Goal: Task Accomplishment & Management: Manage account settings

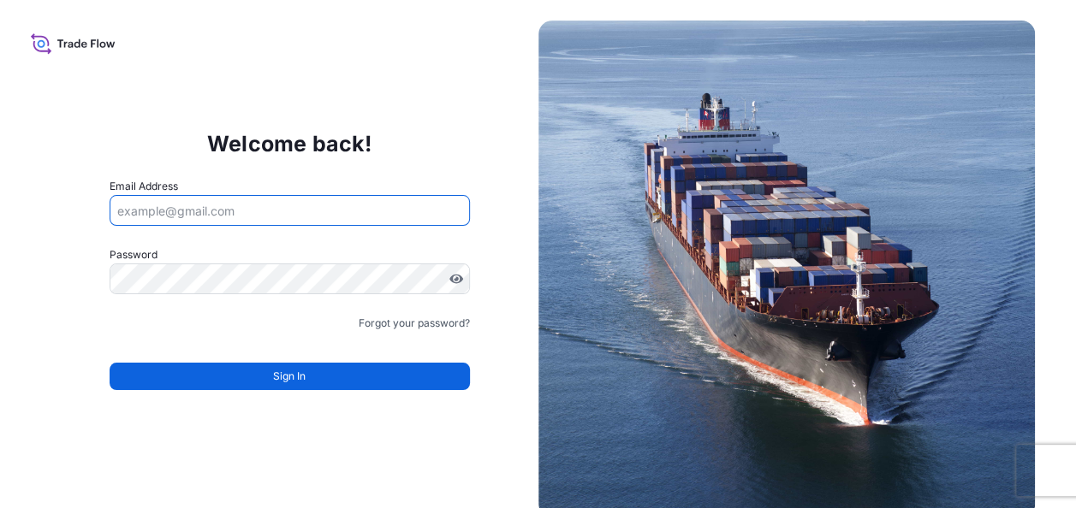
click at [169, 214] on input "Email Address" at bounding box center [290, 210] width 360 height 31
type input "[EMAIL_ADDRESS][PERSON_NAME][DOMAIN_NAME]"
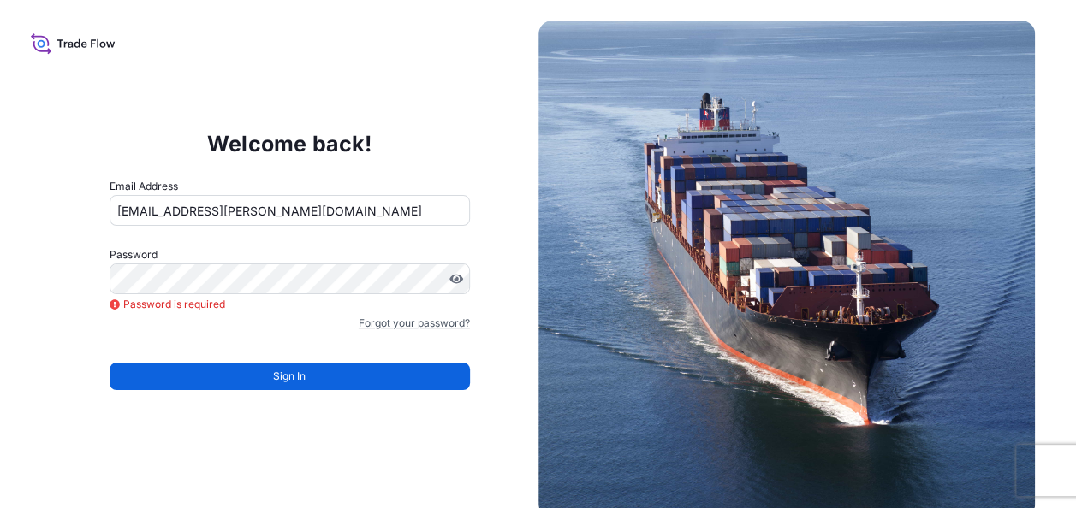
click at [407, 322] on link "Forgot your password?" at bounding box center [414, 323] width 111 height 17
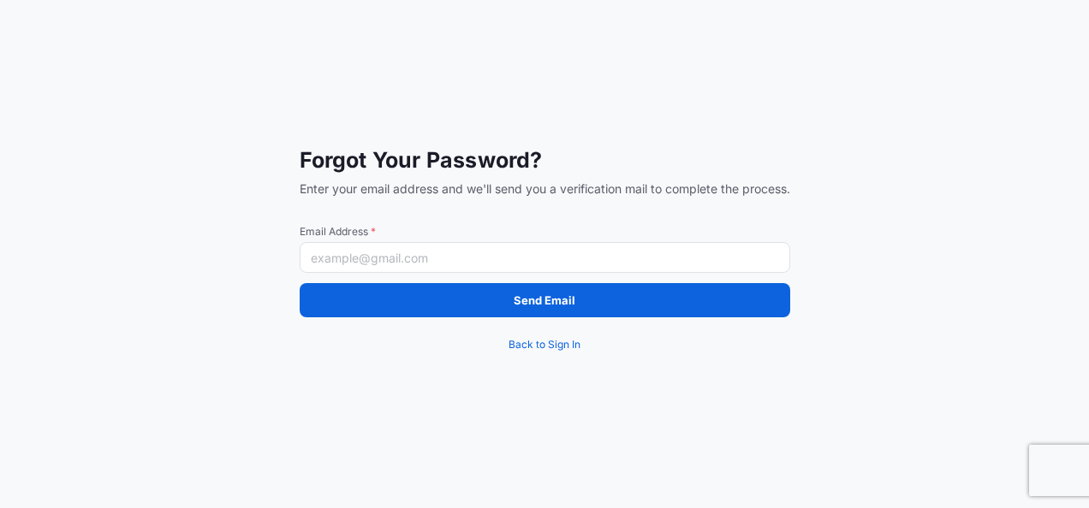
click at [340, 263] on input "Email Address *" at bounding box center [545, 257] width 490 height 31
type input "[EMAIL_ADDRESS][PERSON_NAME][DOMAIN_NAME]"
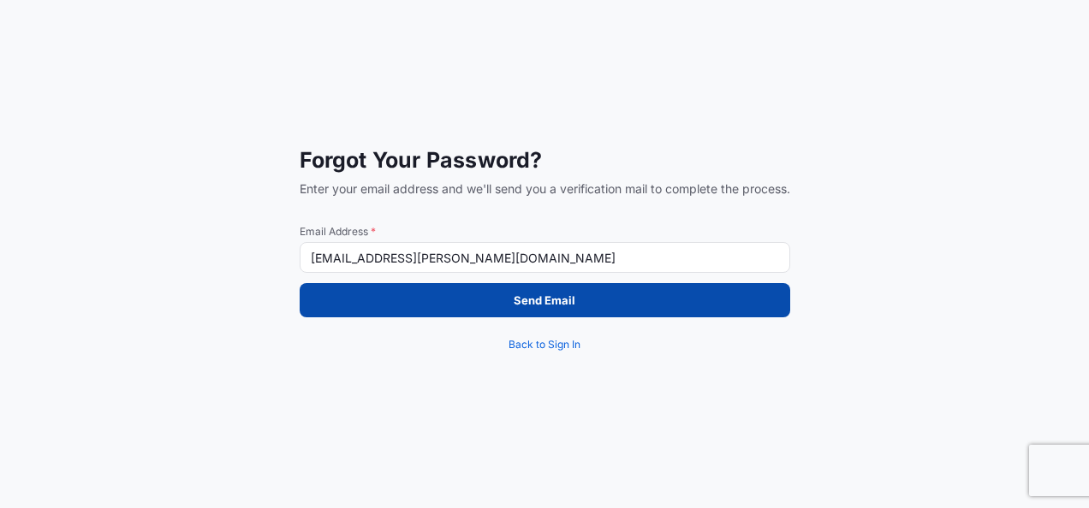
click at [539, 301] on p "Send Email" at bounding box center [544, 300] width 62 height 17
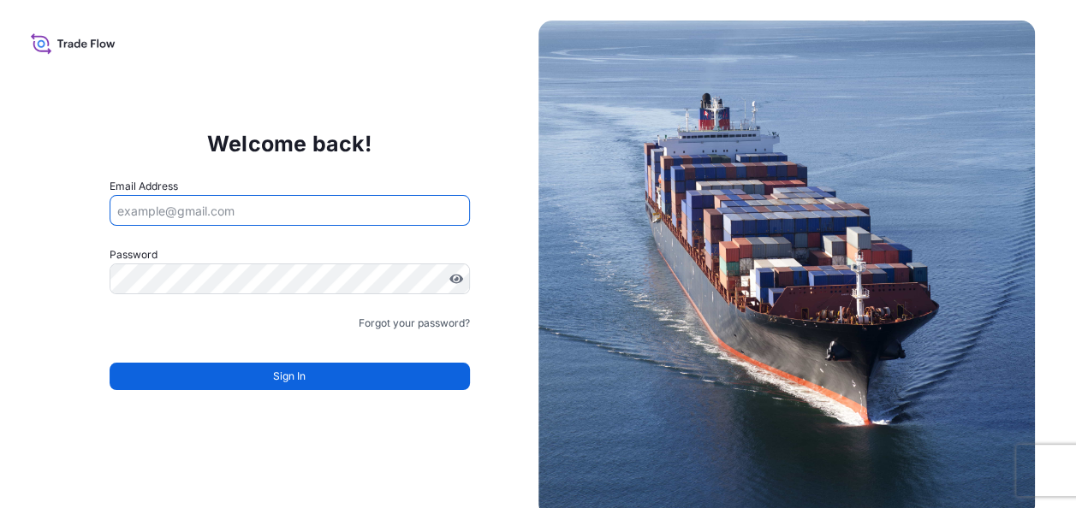
click at [171, 209] on input "Email Address" at bounding box center [290, 210] width 360 height 31
click at [210, 217] on input "Email Address" at bounding box center [290, 210] width 360 height 31
type input "giselle.corcoran@psabdp.com"
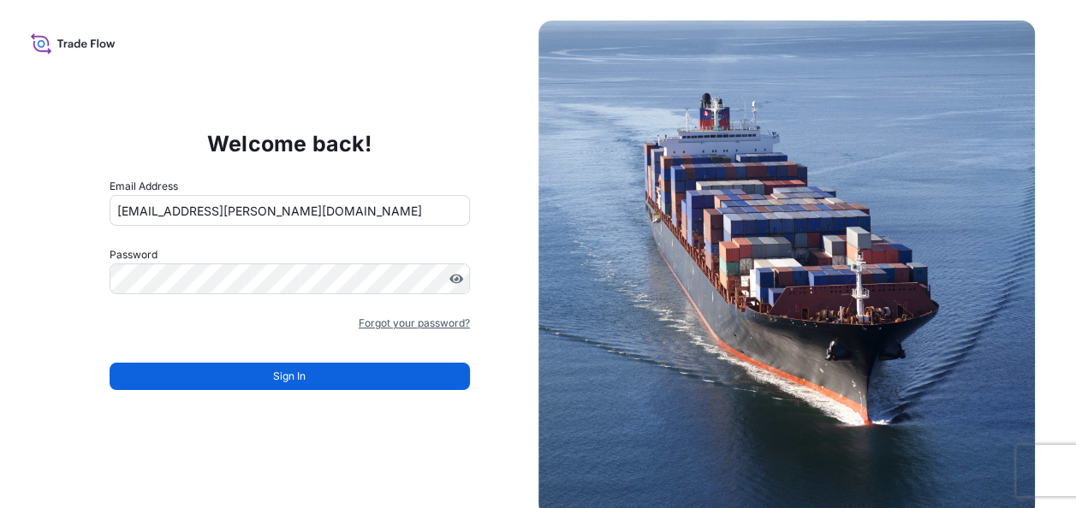
click at [372, 324] on link "Forgot your password?" at bounding box center [414, 323] width 111 height 17
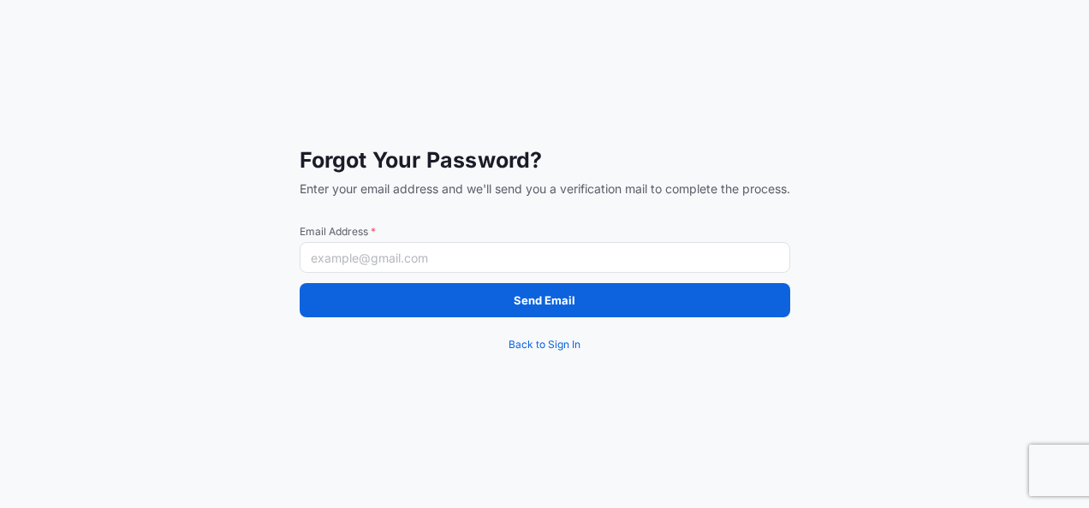
click at [385, 258] on input "Email Address *" at bounding box center [545, 257] width 490 height 31
type input "giselle.corcoran@psabdp.com"
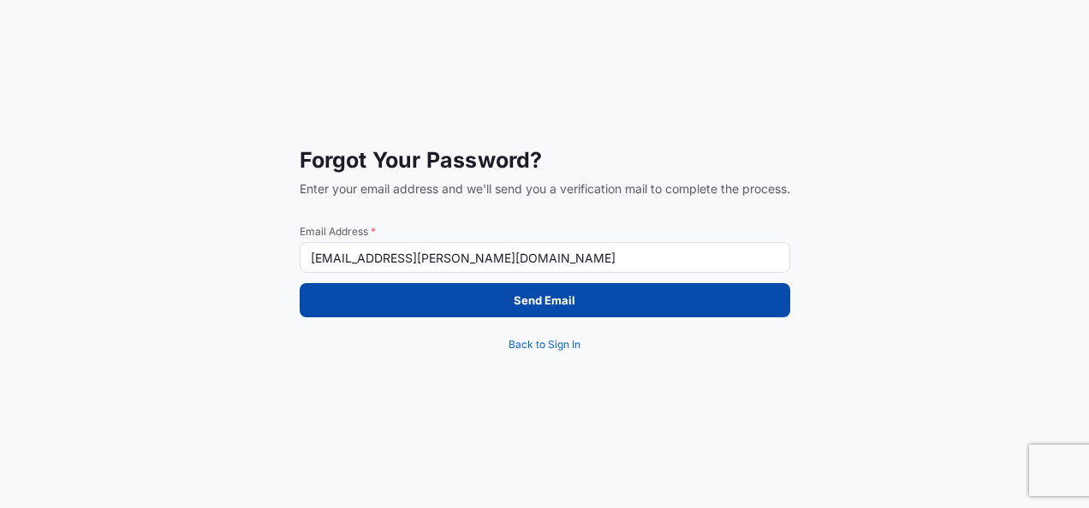
click at [543, 301] on p "Send Email" at bounding box center [544, 300] width 62 height 17
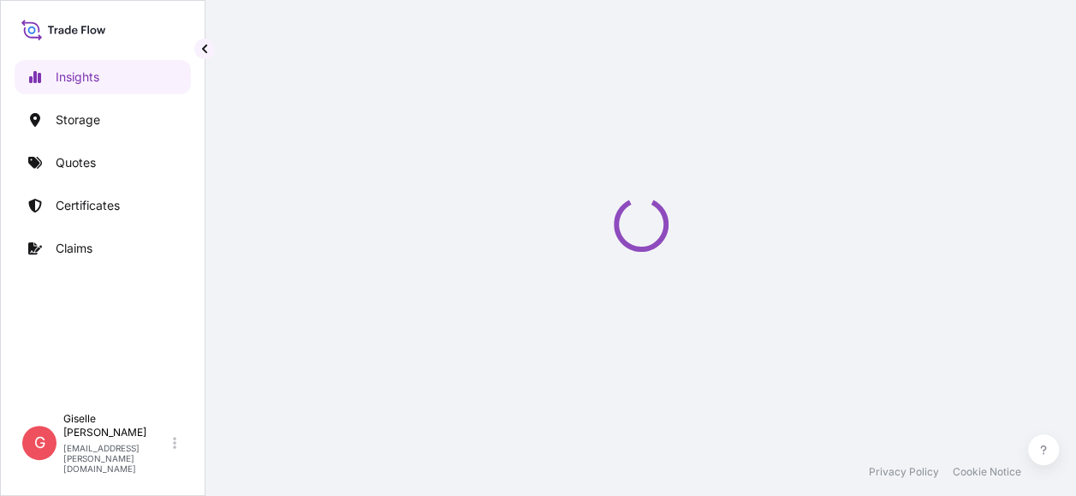
select select "2025"
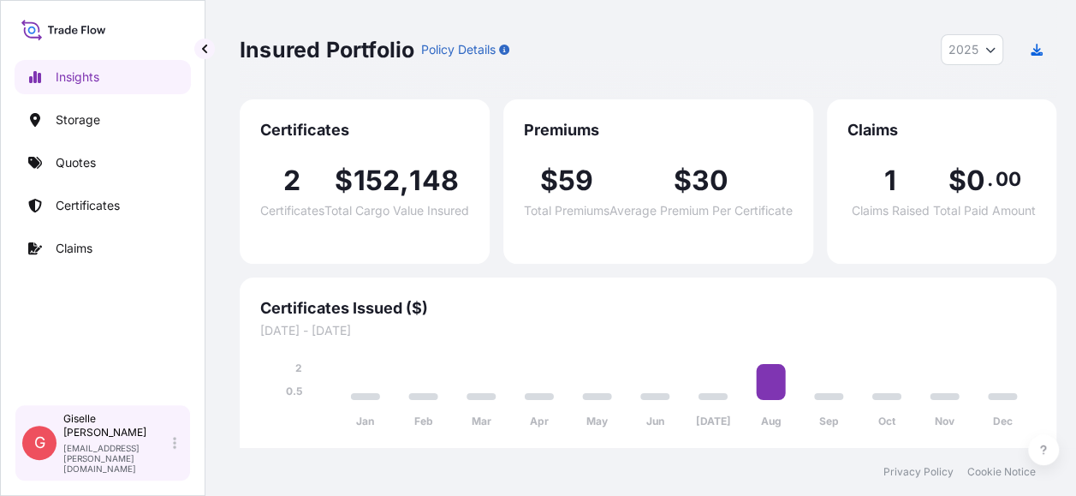
click at [175, 448] on icon at bounding box center [174, 442] width 3 height 12
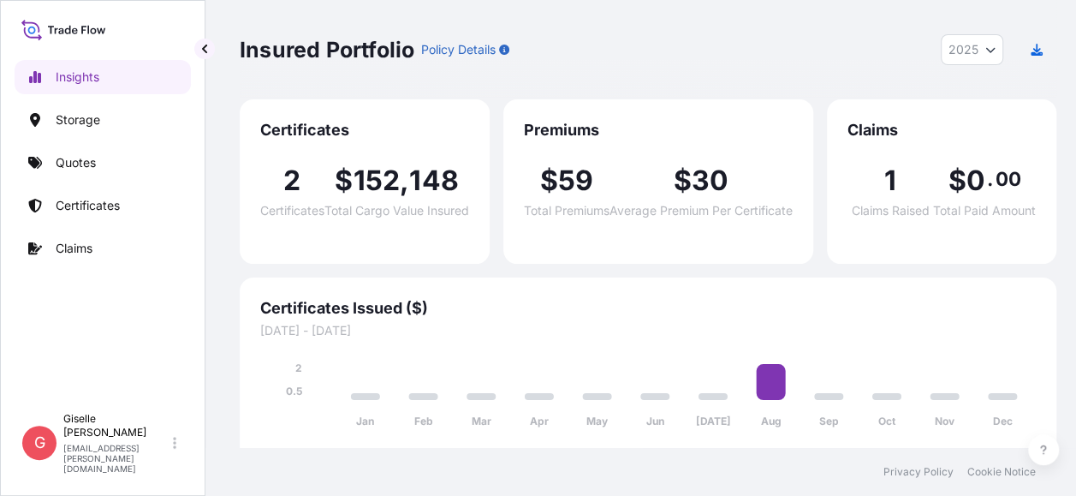
click at [172, 347] on div "Insights Storage Quotes Certificates Claims" at bounding box center [103, 224] width 176 height 359
click at [74, 166] on p "Quotes" at bounding box center [76, 162] width 40 height 17
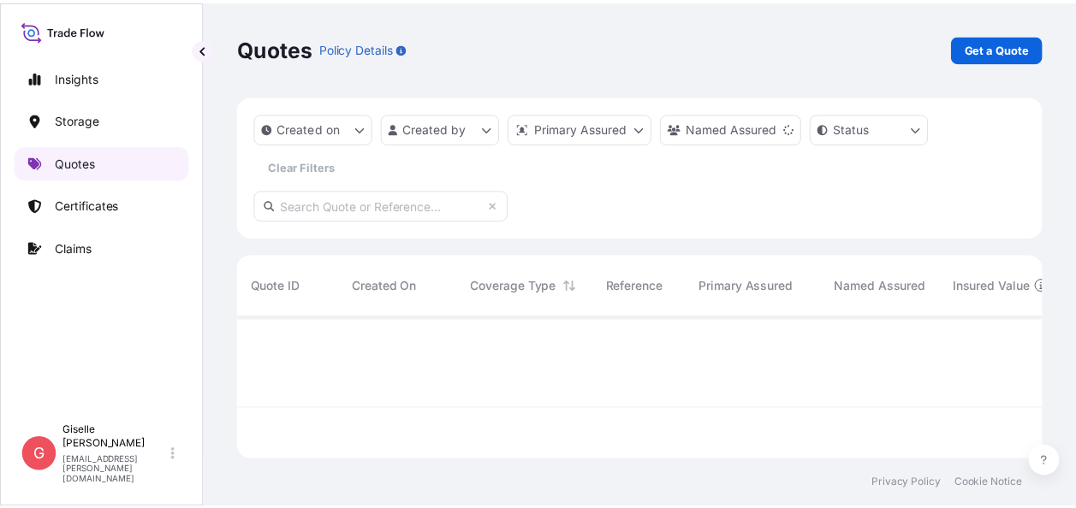
scroll to position [192, 801]
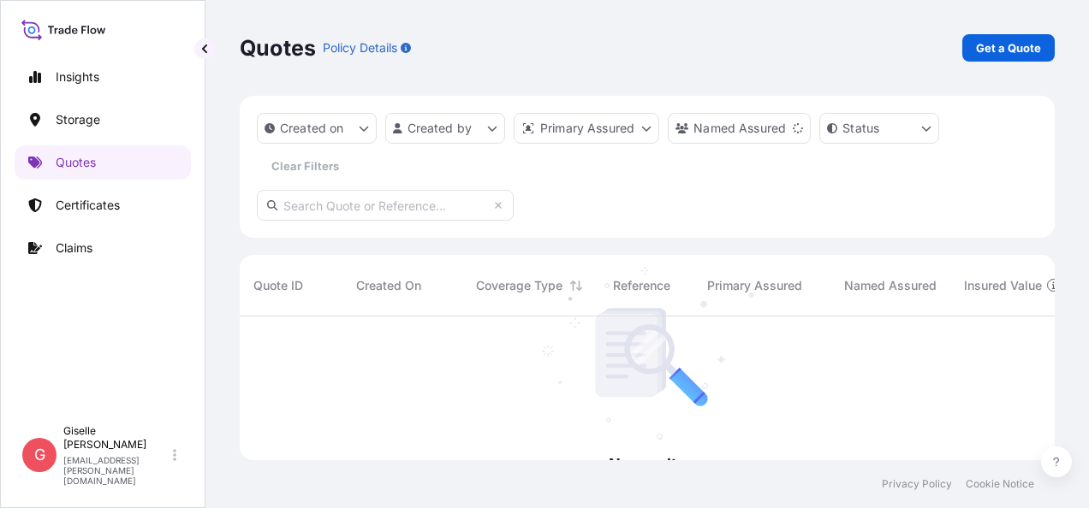
drag, startPoint x: 931, startPoint y: 1, endPoint x: 611, endPoint y: 36, distance: 322.0
click at [611, 36] on div "Quotes Policy Details Get a Quote" at bounding box center [647, 47] width 815 height 27
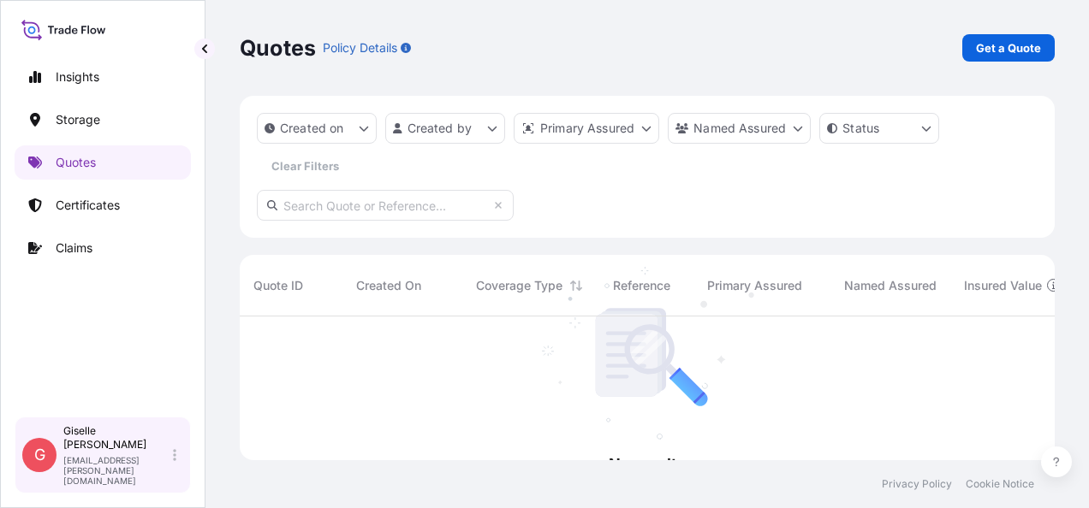
click at [169, 474] on div "Giselle Corcoran giselle.corcoran@psabdp.com" at bounding box center [123, 455] width 120 height 62
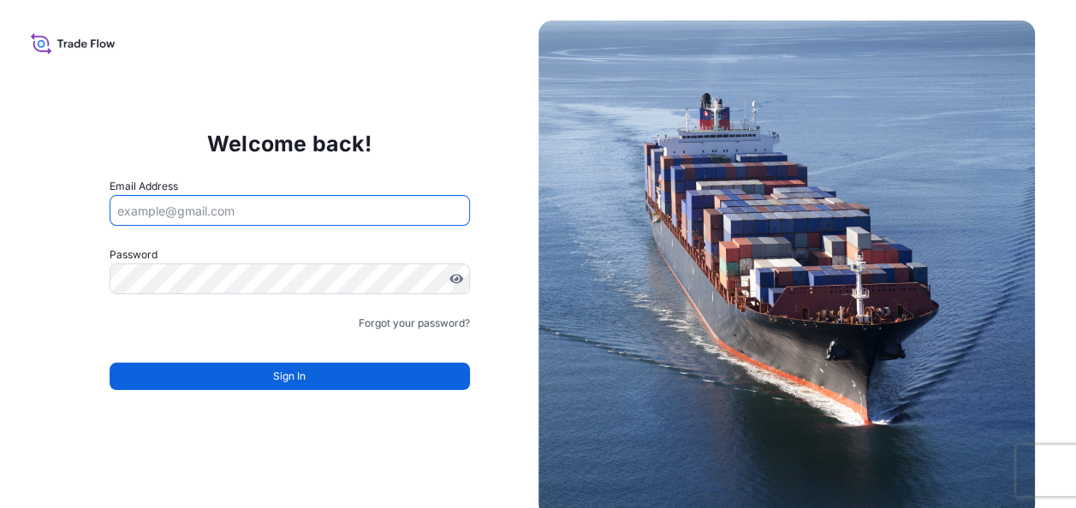
click at [199, 211] on input "Email Address" at bounding box center [290, 210] width 360 height 31
type input "[EMAIL_ADDRESS][PERSON_NAME][DOMAIN_NAME]"
